Goal: Task Accomplishment & Management: Manage account settings

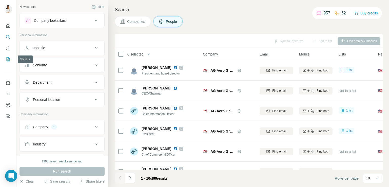
click at [10, 57] on icon "My lists" at bounding box center [8, 59] width 5 height 5
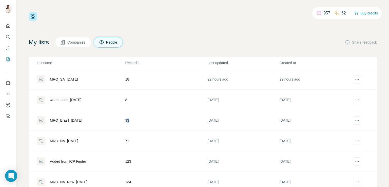
drag, startPoint x: 76, startPoint y: 120, endPoint x: 126, endPoint y: 121, distance: 50.5
click at [126, 121] on td "93" at bounding box center [166, 120] width 82 height 21
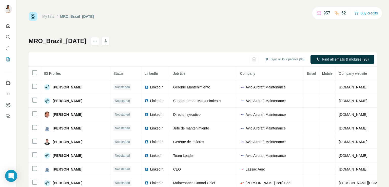
drag, startPoint x: 126, startPoint y: 121, endPoint x: 201, endPoint y: 19, distance: 126.8
click at [201, 19] on div "My lists / MRO_Brazil_[DATE] 957 62 Buy credits" at bounding box center [203, 16] width 349 height 9
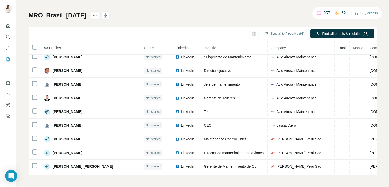
scroll to position [133, 0]
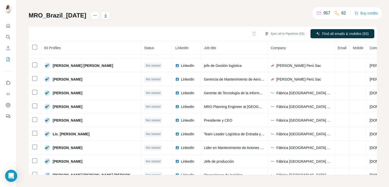
click at [71, 16] on h1 "MRO_Brazil_[DATE]" at bounding box center [58, 15] width 58 height 8
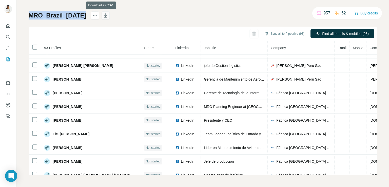
click at [103, 16] on icon "button" at bounding box center [105, 15] width 5 height 5
click at [9, 60] on icon "My lists" at bounding box center [8, 58] width 3 height 3
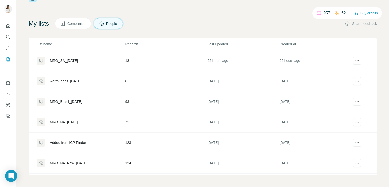
scroll to position [19, 0]
click at [74, 61] on div "MRO_SA_[DATE]" at bounding box center [64, 60] width 28 height 5
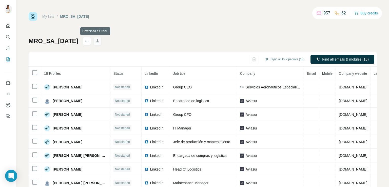
click at [95, 41] on icon "button" at bounding box center [97, 41] width 5 height 5
